Goal: Information Seeking & Learning: Learn about a topic

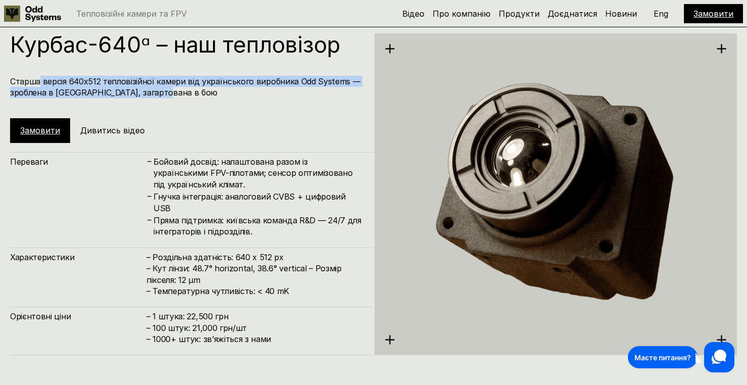
drag, startPoint x: 81, startPoint y: 85, endPoint x: 311, endPoint y: 95, distance: 230.4
click at [312, 92] on h4 "Старша версія 640х512 тепловізійної камери від українського виробника Odd Syste…" at bounding box center [186, 87] width 352 height 23
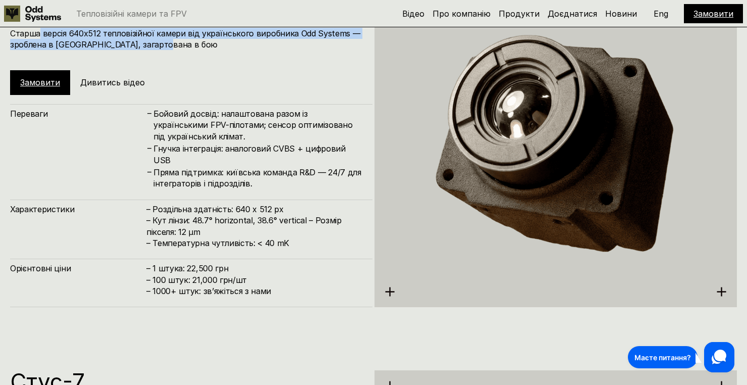
scroll to position [2008, 0]
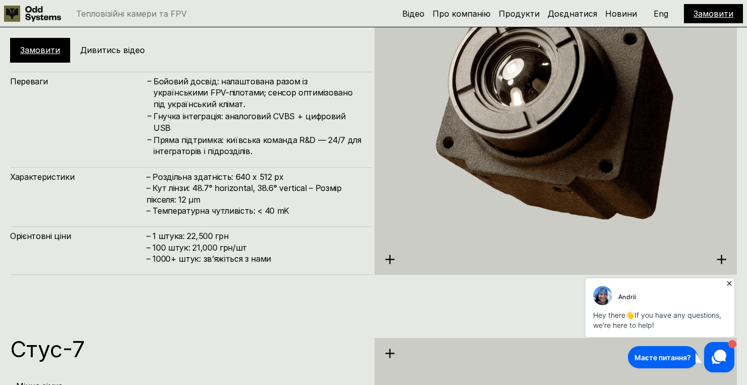
drag, startPoint x: 168, startPoint y: 96, endPoint x: 305, endPoint y: 173, distance: 157.3
click at [305, 173] on div "Переваги – Бойовий досвід: налаштована разом із українськими FPV-пілотами; сенс…" at bounding box center [191, 173] width 362 height 203
drag, startPoint x: 303, startPoint y: 185, endPoint x: 288, endPoint y: 185, distance: 15.2
click at [303, 185] on h4 "– Роздільна здатність: 640 x 512 px – Кут лінзи: 48.7° horizontal, 38.6° vertic…" at bounding box center [254, 193] width 216 height 45
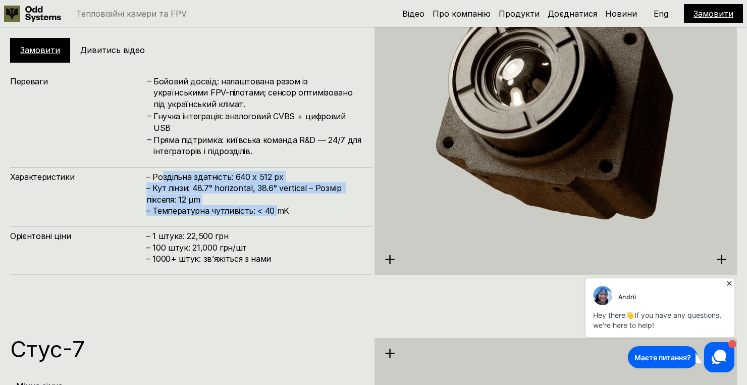
drag, startPoint x: 161, startPoint y: 180, endPoint x: 277, endPoint y: 212, distance: 120.5
click at [277, 212] on h4 "– Роздільна здатність: 640 x 512 px – Кут лінзи: 48.7° horizontal, 38.6° vertic…" at bounding box center [254, 193] width 216 height 45
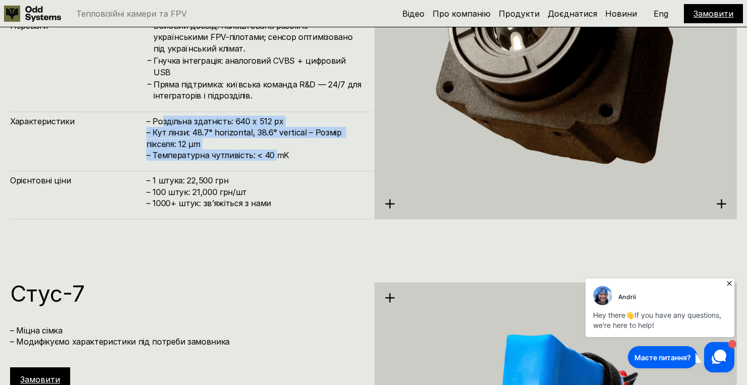
scroll to position [2108, 0]
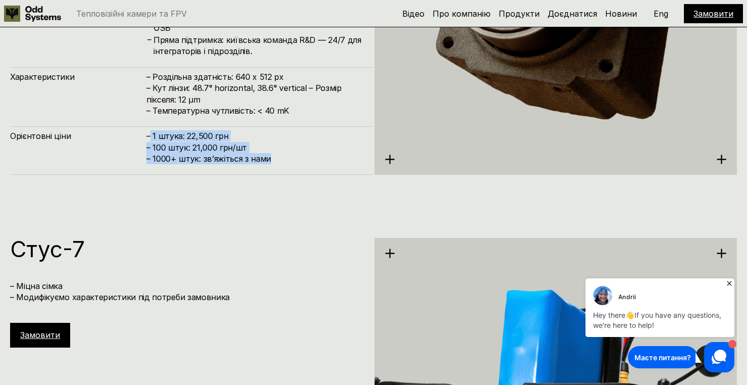
drag, startPoint x: 149, startPoint y: 136, endPoint x: 259, endPoint y: 167, distance: 114.4
click at [259, 167] on div "Орієнтовні ціни – 1 штука: 22,500 грн – 100 штук: 21,000 грн/шт – ⁠1000+ штук: …" at bounding box center [191, 150] width 362 height 48
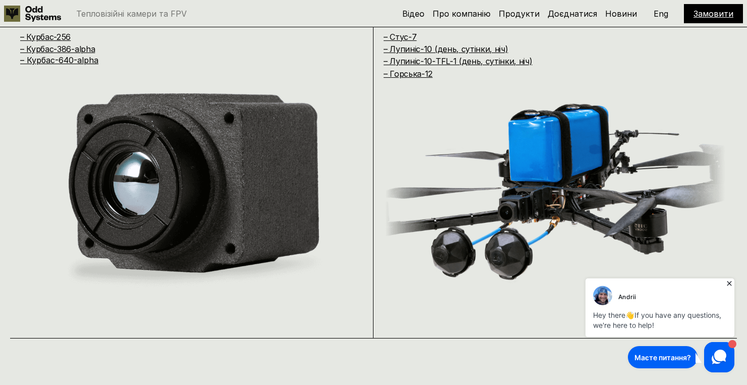
scroll to position [736, 0]
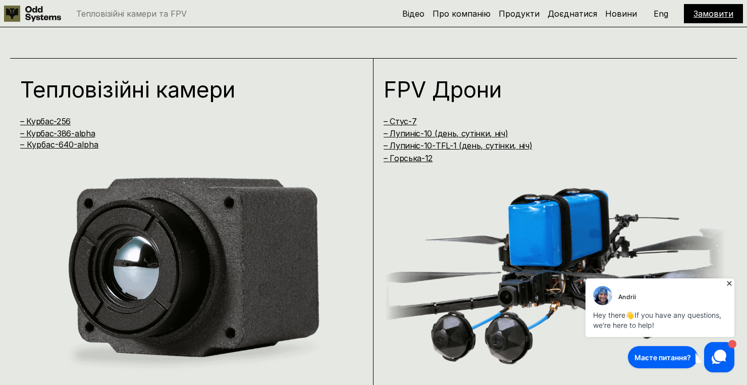
click at [63, 97] on h1 "Тепловізійні камери" at bounding box center [181, 89] width 323 height 22
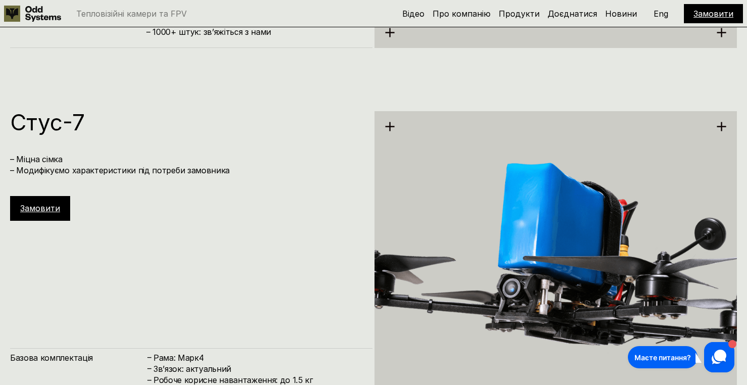
scroll to position [2274, 0]
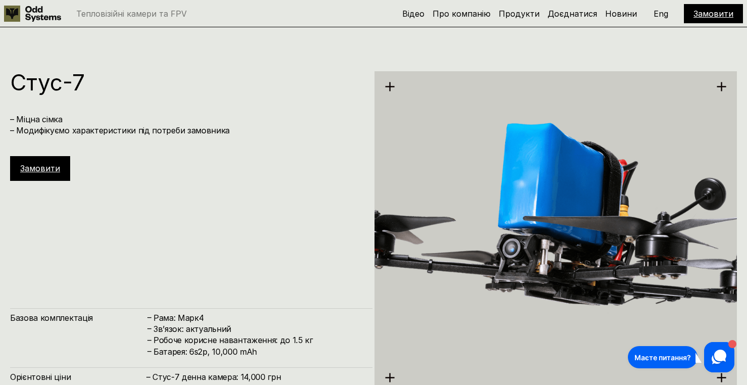
drag, startPoint x: 20, startPoint y: 122, endPoint x: 66, endPoint y: 125, distance: 46.0
click at [65, 124] on h4 "– Міцна сімка – Модифікуємо характеристики під потреби замовника" at bounding box center [186, 125] width 352 height 23
drag, startPoint x: 34, startPoint y: 126, endPoint x: 188, endPoint y: 127, distance: 153.5
click at [187, 127] on h4 "– Міцна сімка – Модифікуємо характеристики під потреби замовника" at bounding box center [186, 125] width 352 height 23
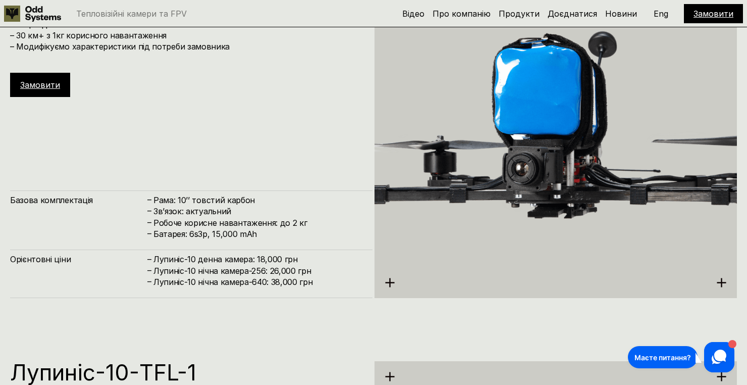
scroll to position [2684, 0]
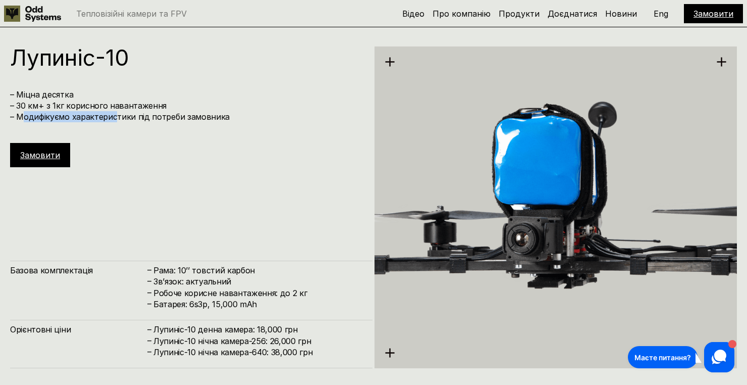
drag, startPoint x: 20, startPoint y: 111, endPoint x: 115, endPoint y: 112, distance: 95.4
click at [115, 112] on h4 "– Міцна десятка – 30 км+ з 1кг корисного навантаження – Модифікуємо характерист…" at bounding box center [186, 106] width 352 height 34
drag, startPoint x: 46, startPoint y: 108, endPoint x: 153, endPoint y: 106, distance: 106.5
click at [151, 106] on h4 "– Міцна десятка – 30 км+ з 1кг корисного навантаження – Модифікуємо характерист…" at bounding box center [186, 106] width 352 height 34
drag, startPoint x: 27, startPoint y: 115, endPoint x: 209, endPoint y: 119, distance: 182.3
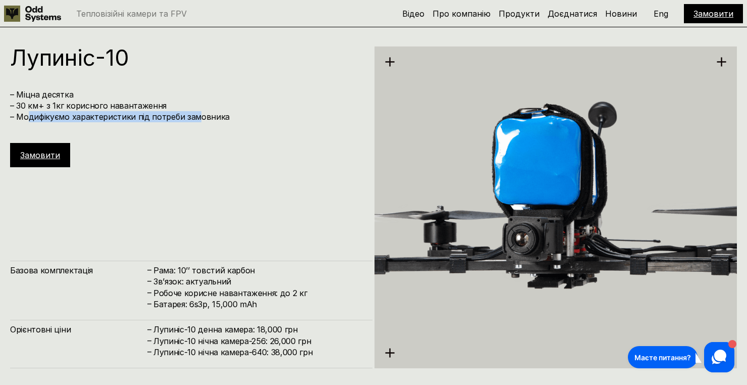
click at [193, 117] on h4 "– Міцна десятка – 30 км+ з 1кг корисного навантаження – Модифікуємо характерист…" at bounding box center [186, 106] width 352 height 34
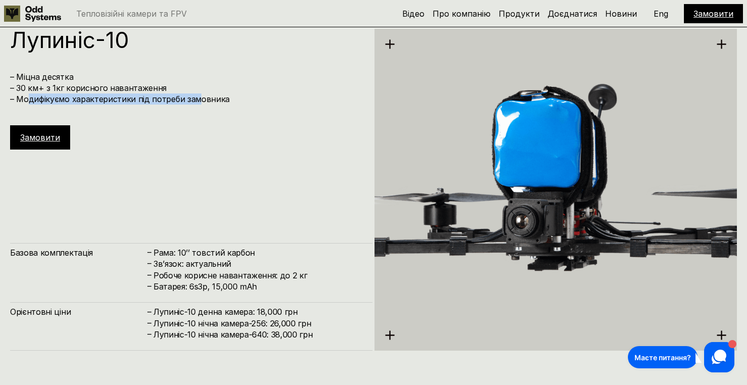
scroll to position [2740, 0]
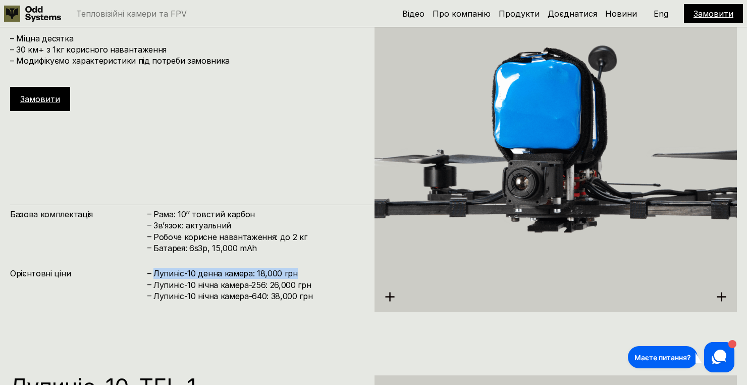
drag, startPoint x: 155, startPoint y: 275, endPoint x: 317, endPoint y: 271, distance: 161.6
click at [317, 271] on h4 "Лупиніс-10 денна камера: 18,000 грн" at bounding box center [257, 273] width 209 height 11
